Goal: Check status: Check status

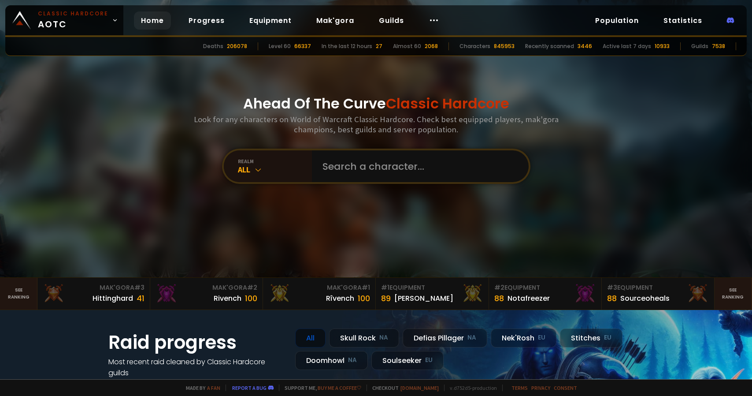
click at [374, 173] on input "text" at bounding box center [417, 166] width 201 height 32
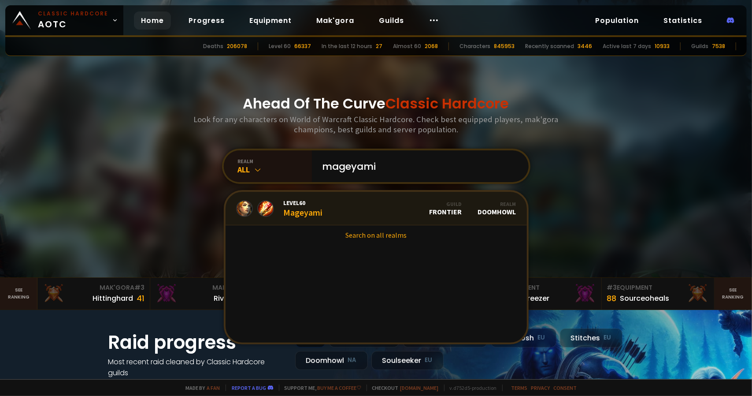
type input "mageyami"
click at [315, 203] on span "Level 60" at bounding box center [303, 203] width 39 height 8
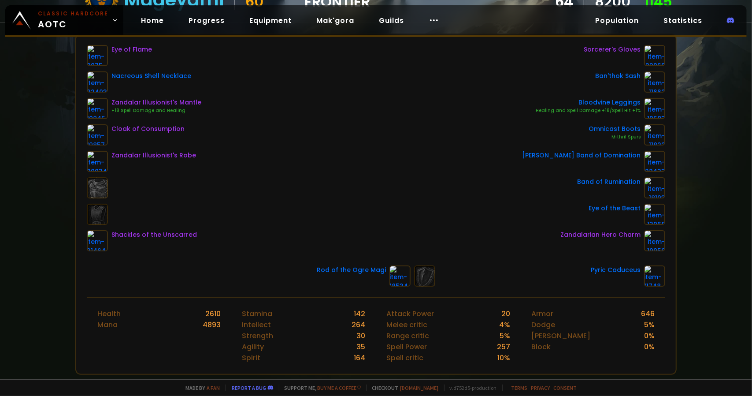
scroll to position [44, 0]
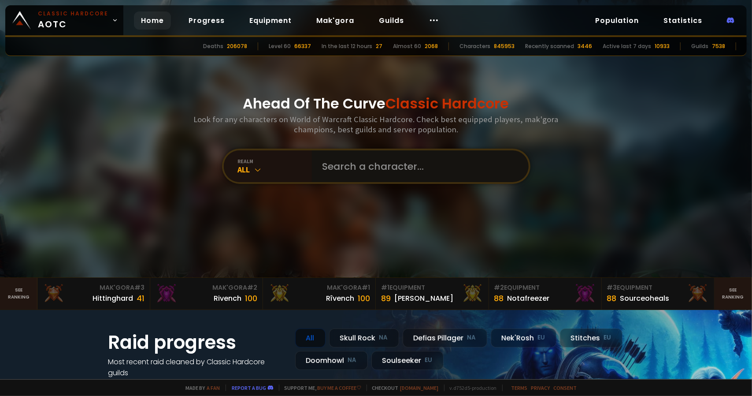
click at [334, 154] on input "text" at bounding box center [417, 166] width 201 height 32
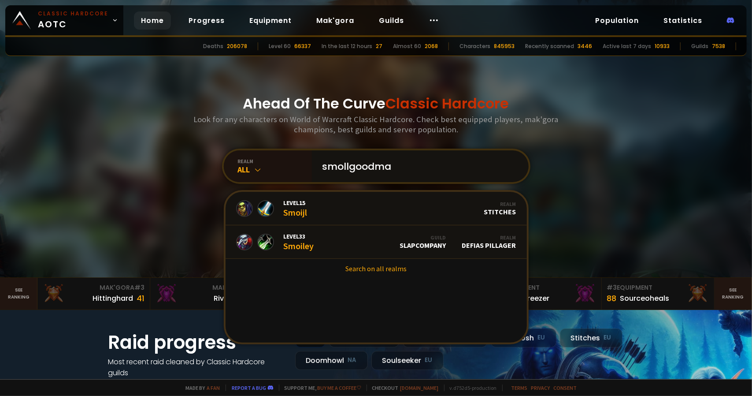
type input "smollgoodman"
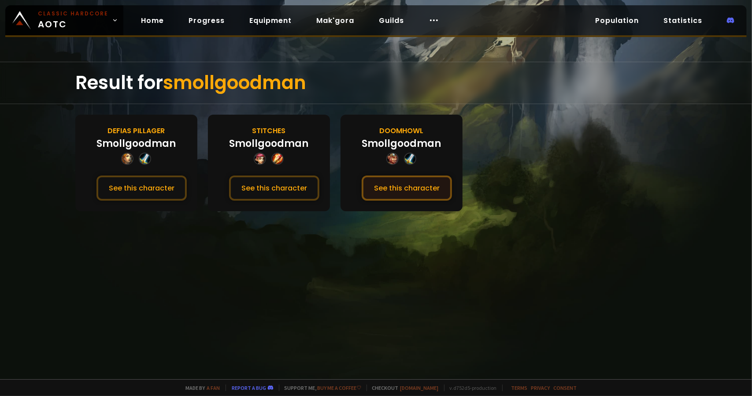
click at [398, 183] on button "See this character" at bounding box center [407, 187] width 90 height 25
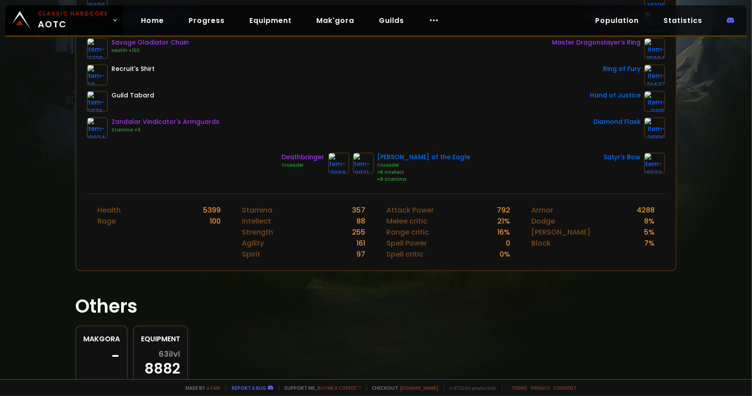
scroll to position [261, 0]
